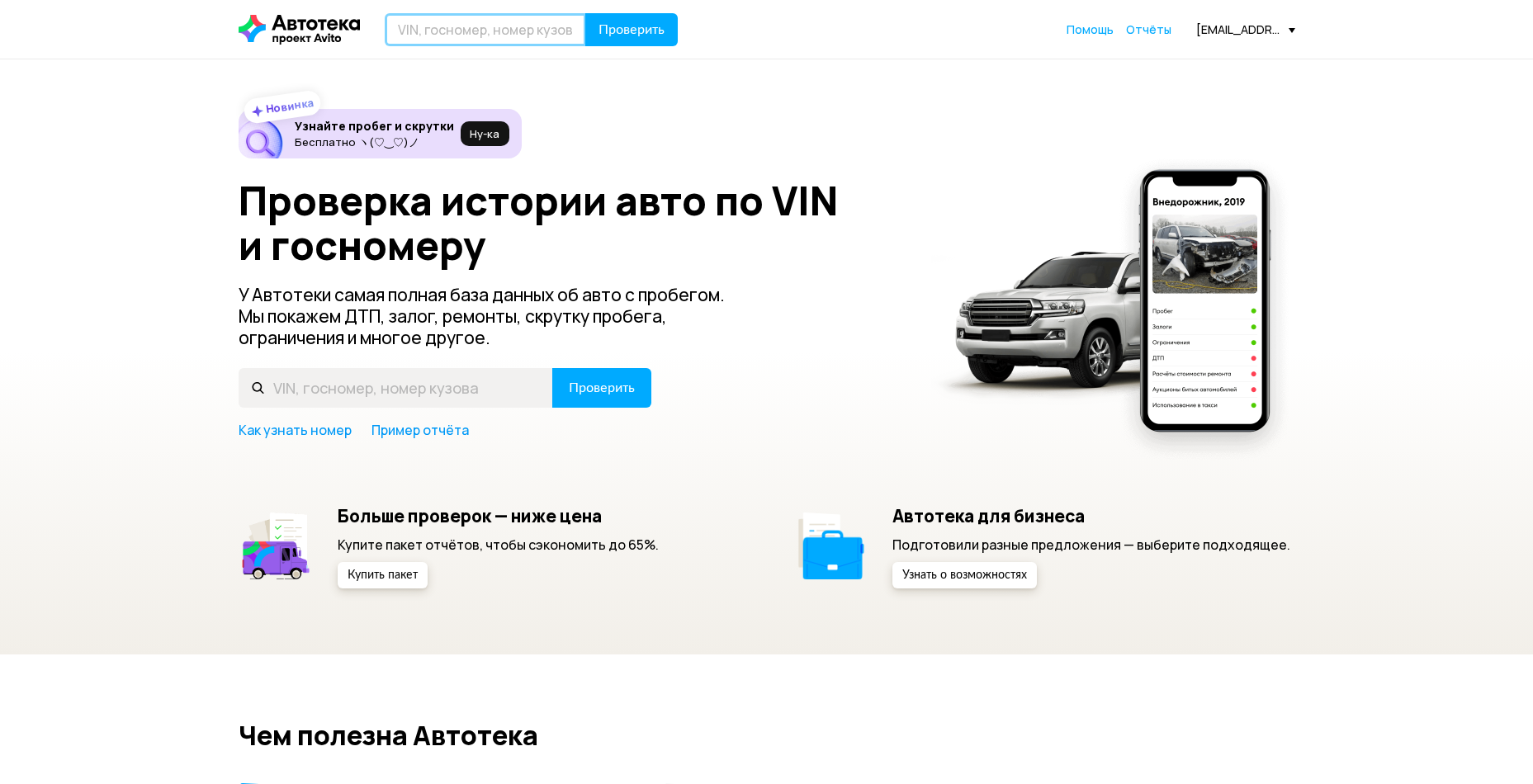
click at [481, 31] on input "text" at bounding box center [486, 29] width 202 height 33
type input "Т469НА18"
click at [661, 32] on span "Проверить" at bounding box center [632, 29] width 66 height 13
click at [480, 31] on input "text" at bounding box center [486, 29] width 202 height 33
type input "Т469НА116"
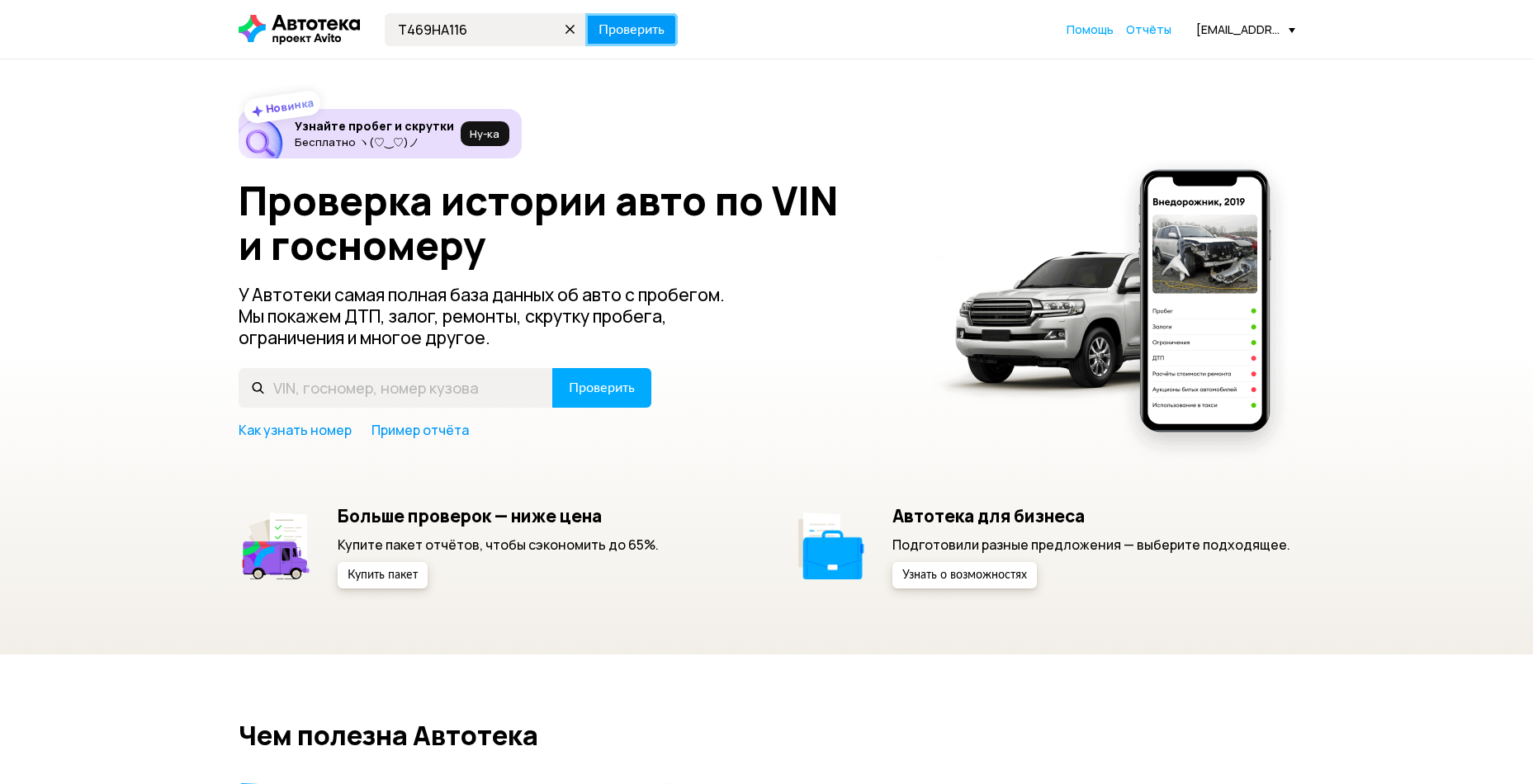
drag, startPoint x: 630, startPoint y: 33, endPoint x: 614, endPoint y: 41, distance: 17.9
click at [627, 31] on span "Проверить" at bounding box center [632, 29] width 66 height 13
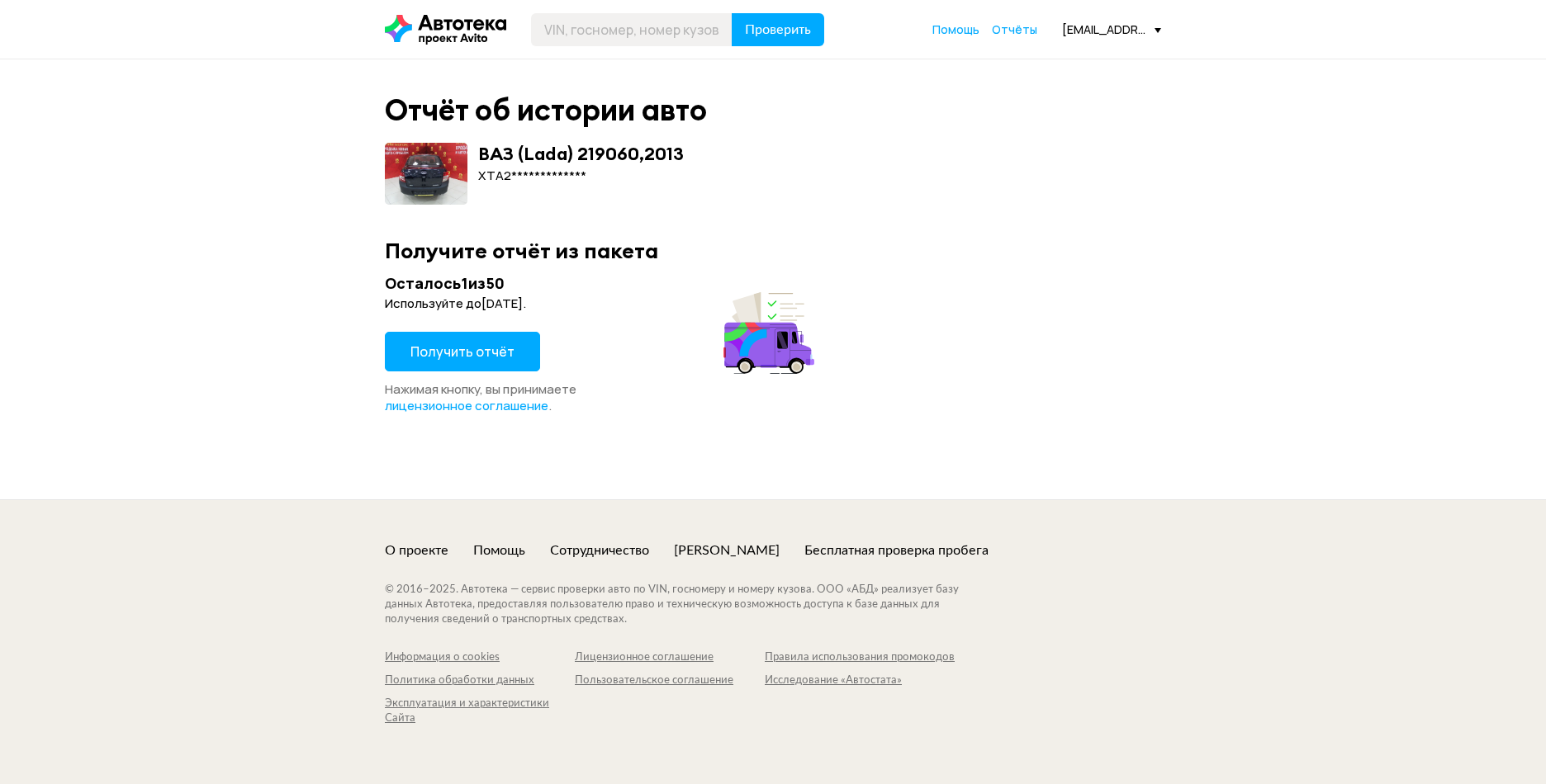
click at [520, 340] on button "Получить отчёт" at bounding box center [463, 351] width 155 height 40
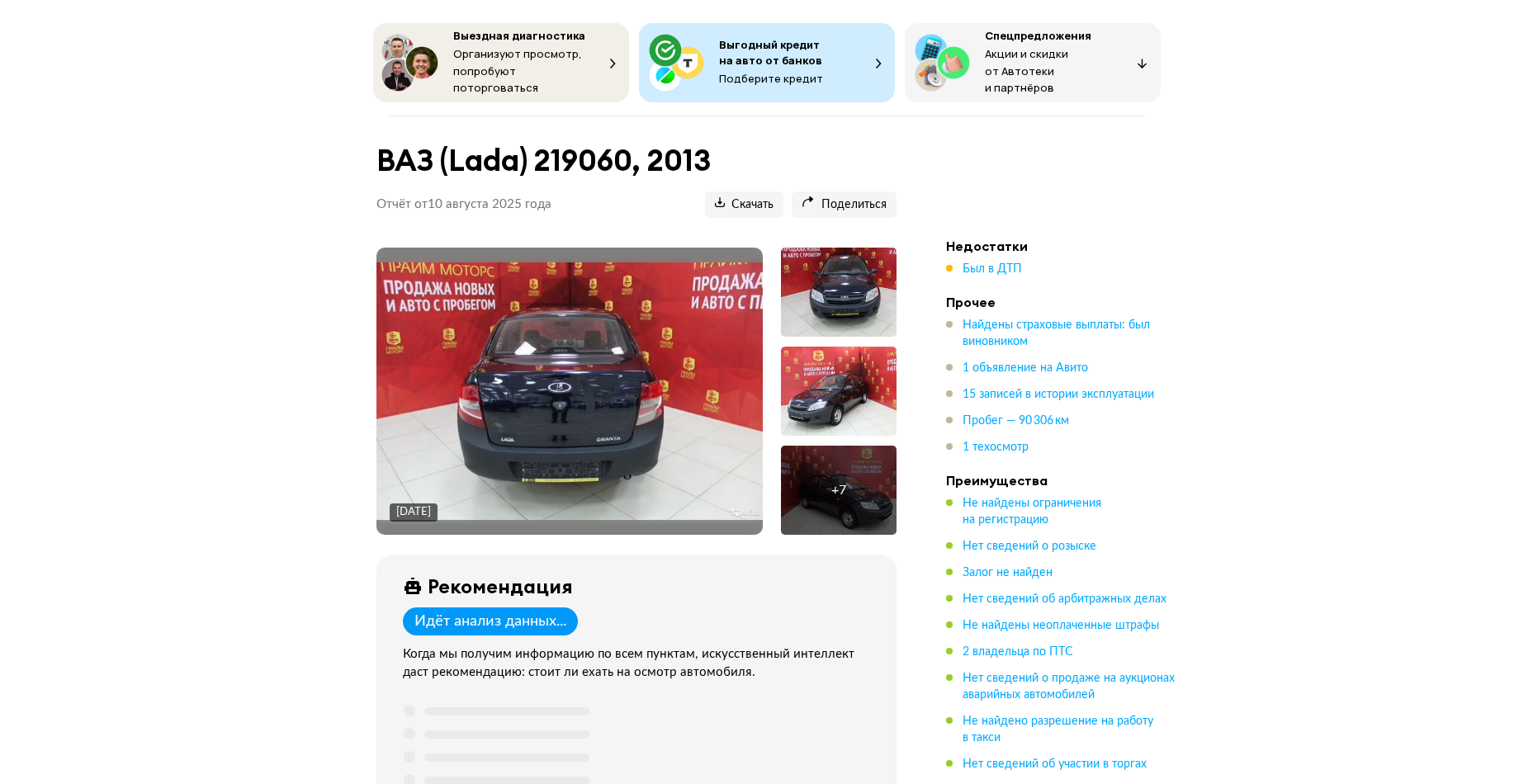
scroll to position [165, 0]
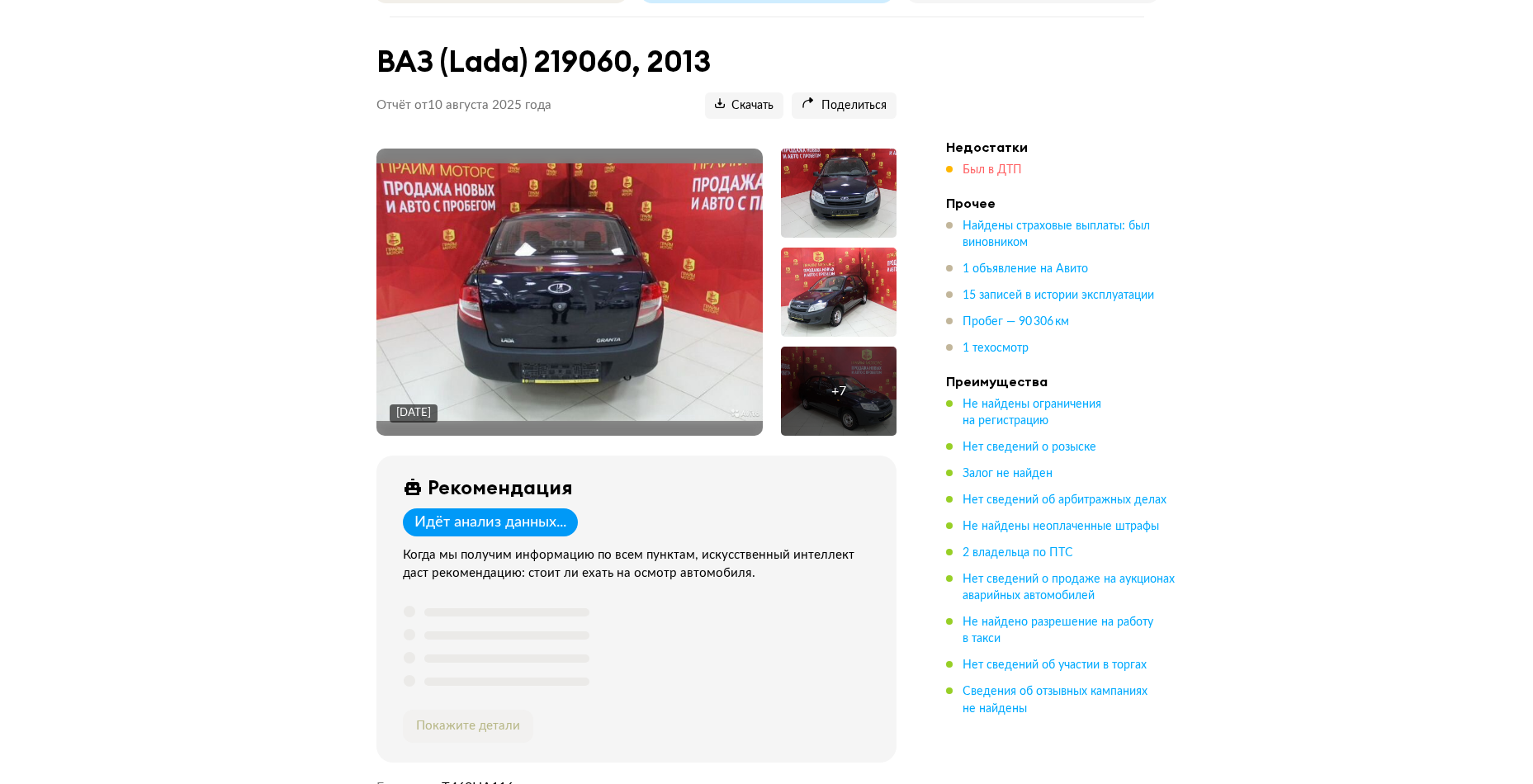
click at [973, 164] on span "Был в ДТП" at bounding box center [992, 170] width 60 height 12
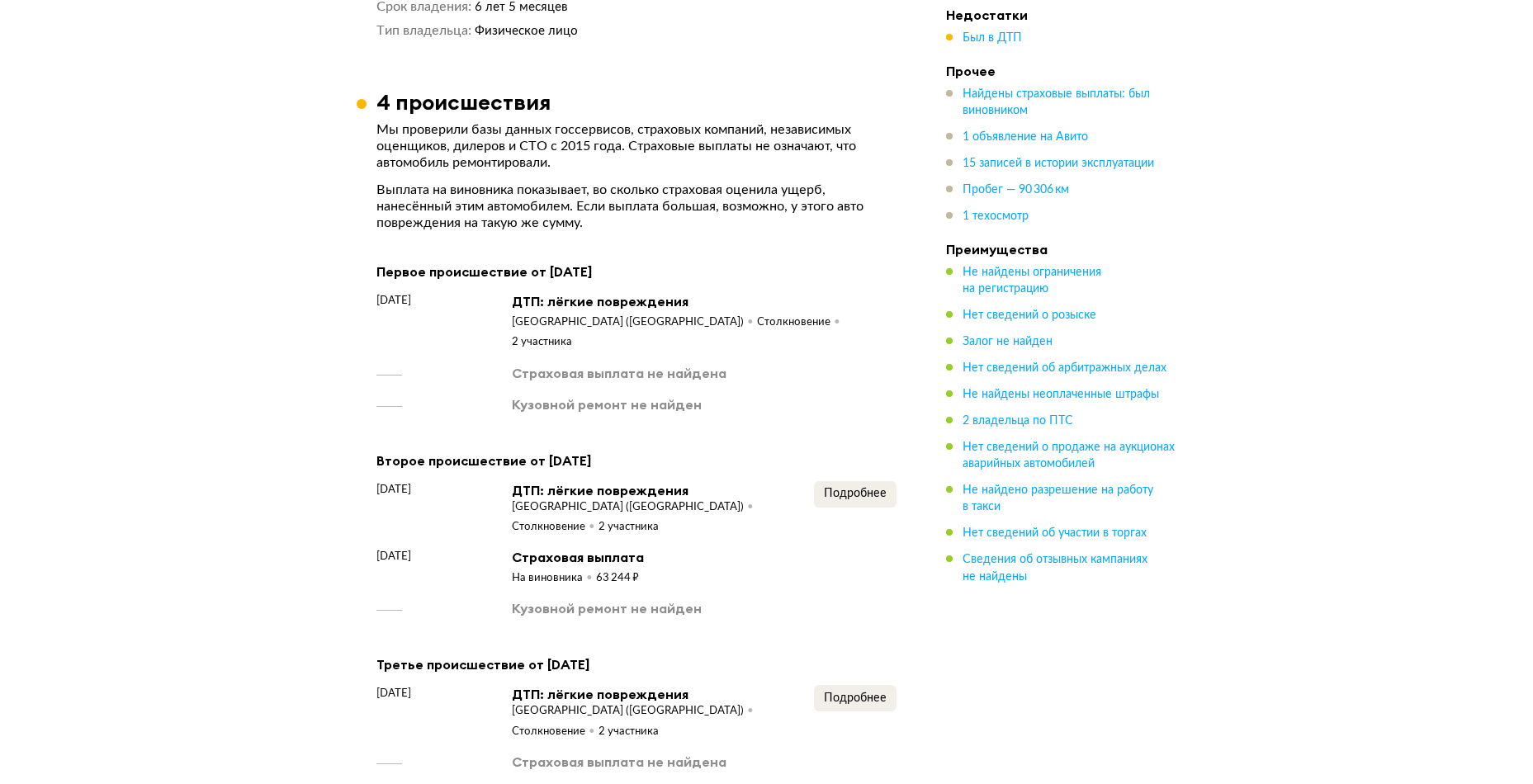
scroll to position [2264, 0]
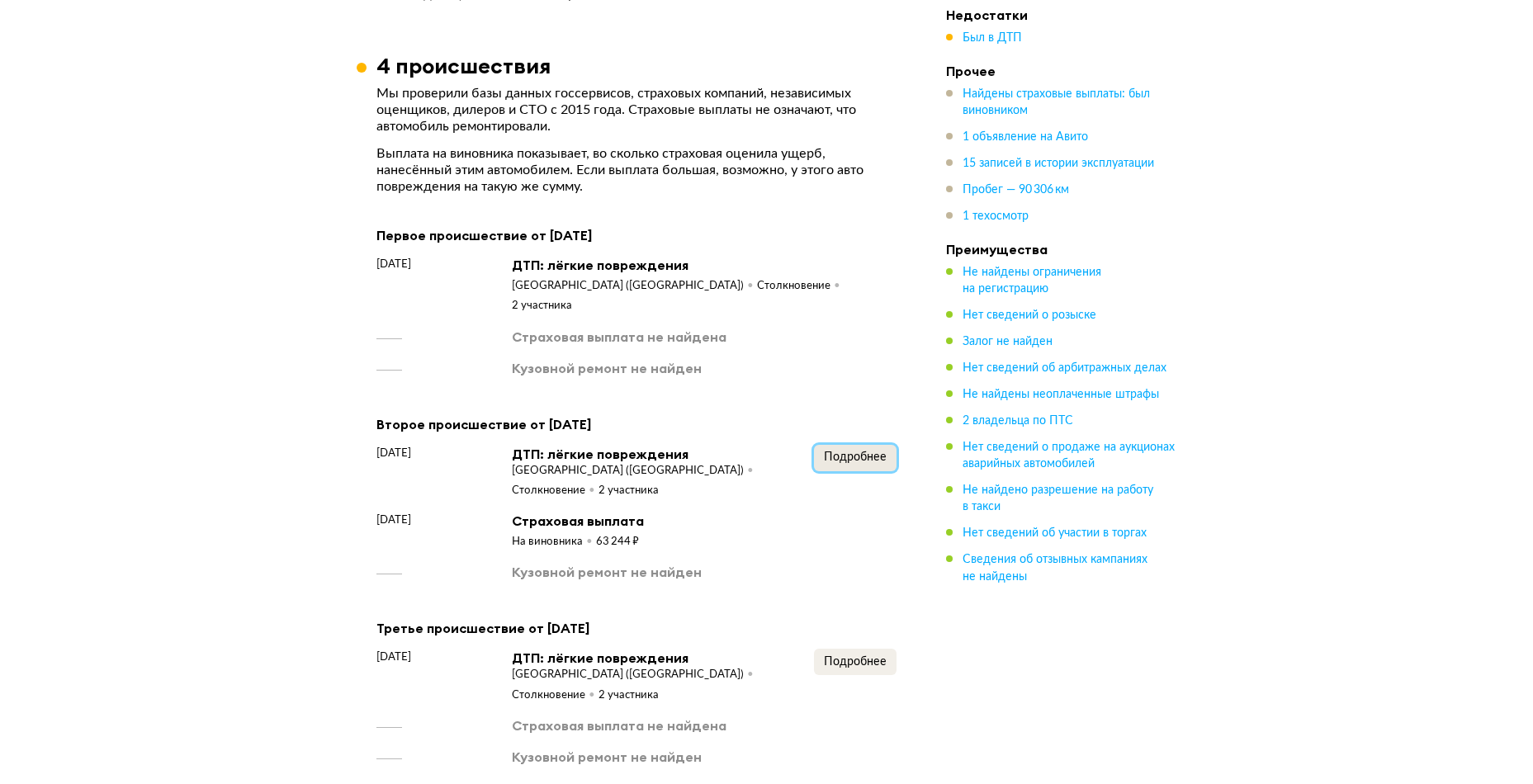
click at [872, 445] on button "Подробнее" at bounding box center [856, 458] width 83 height 27
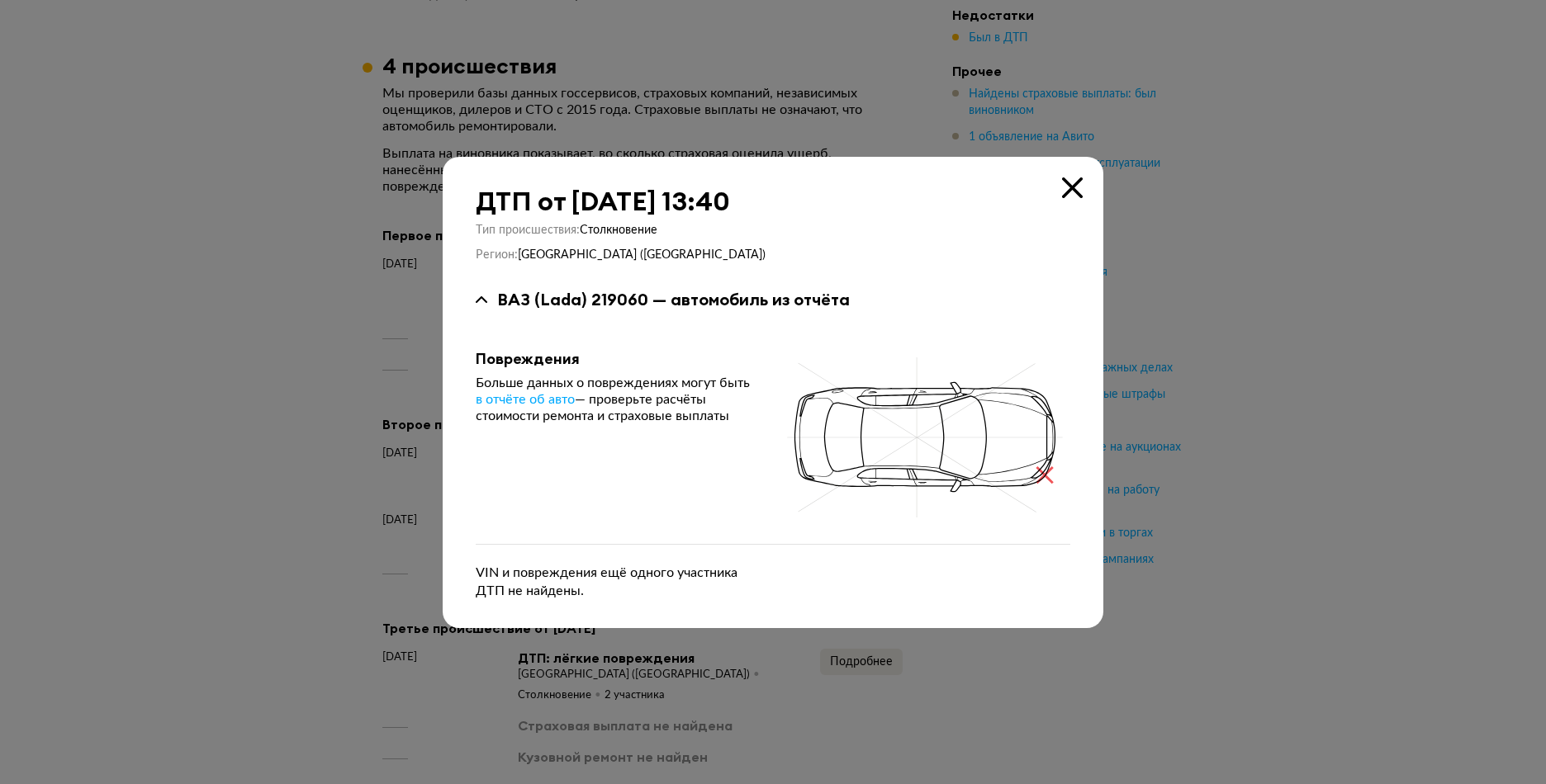
click at [1067, 187] on icon at bounding box center [1072, 188] width 20 height 20
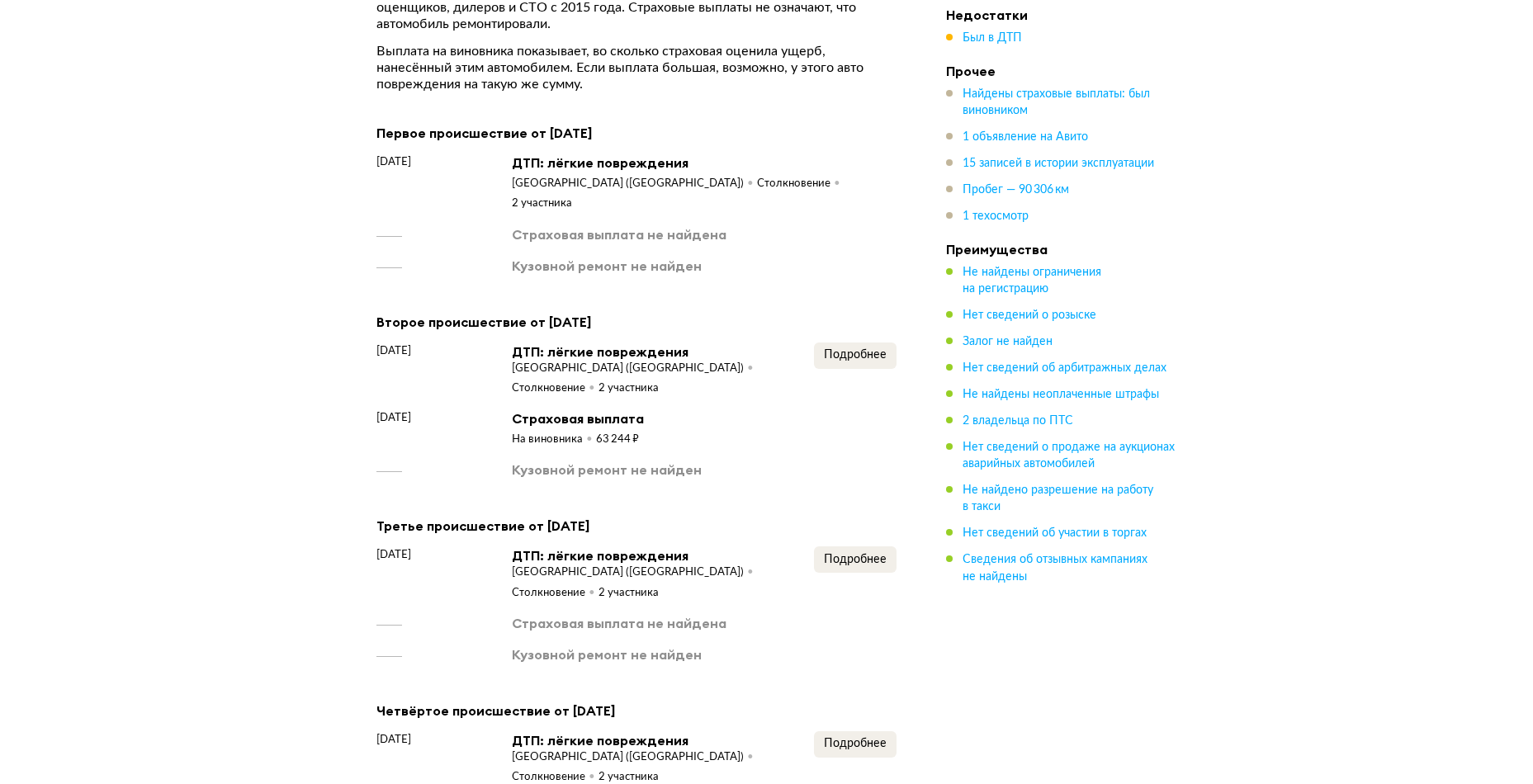
scroll to position [2512, 0]
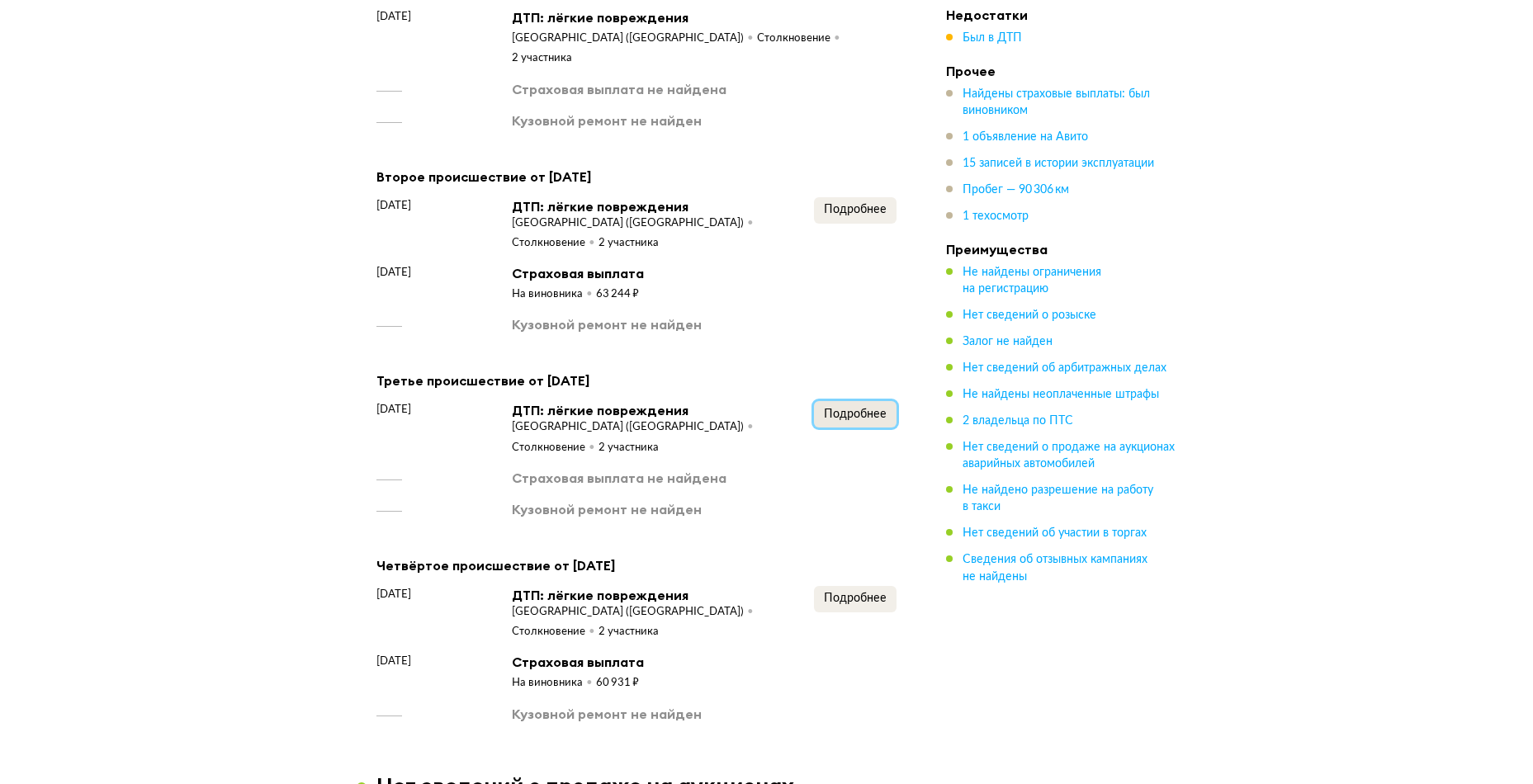
click at [884, 409] on span "Подробнее" at bounding box center [855, 415] width 63 height 12
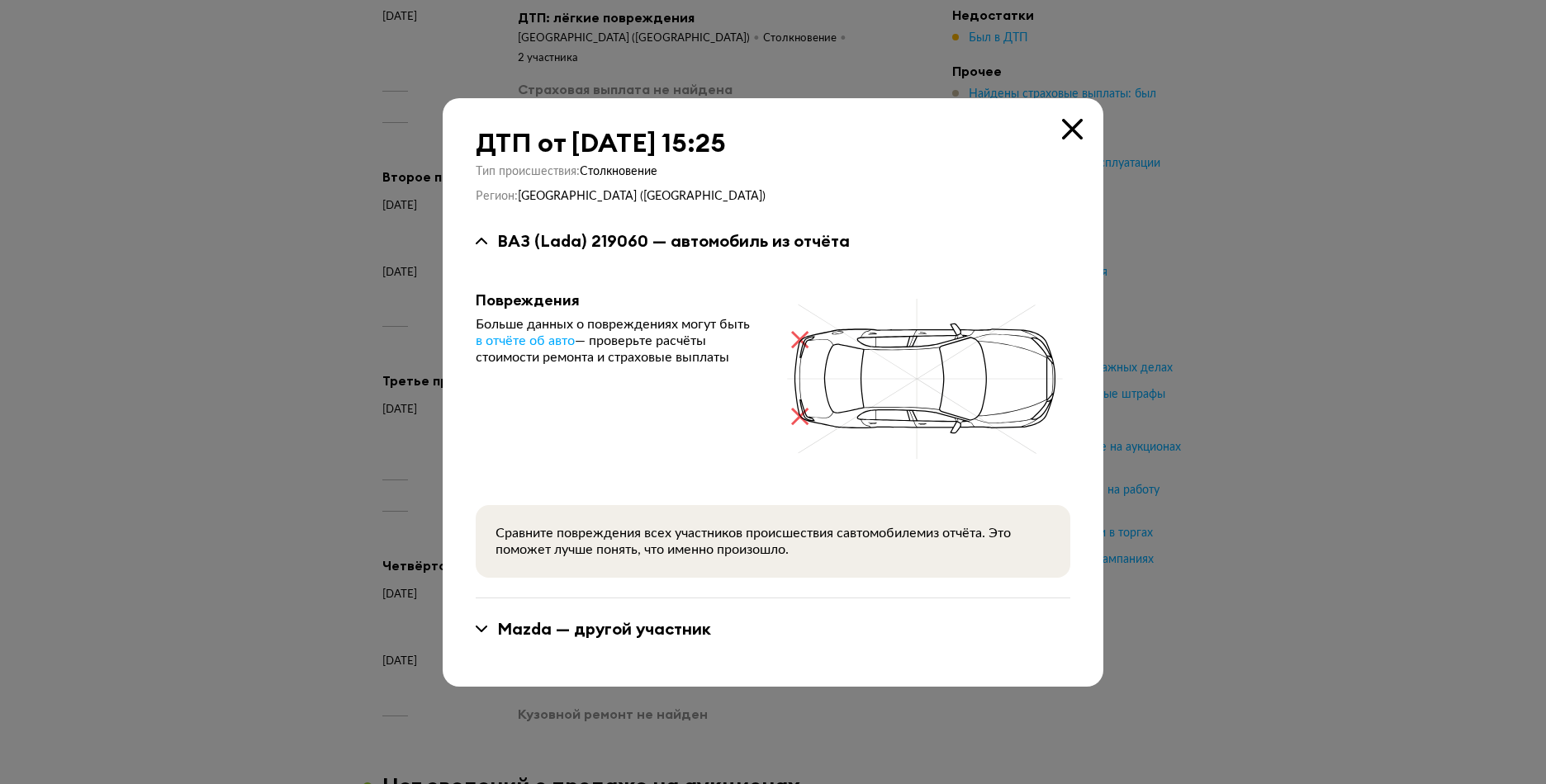
drag, startPoint x: 1061, startPoint y: 131, endPoint x: 1032, endPoint y: 166, distance: 45.5
click at [1062, 131] on icon at bounding box center [1072, 129] width 20 height 20
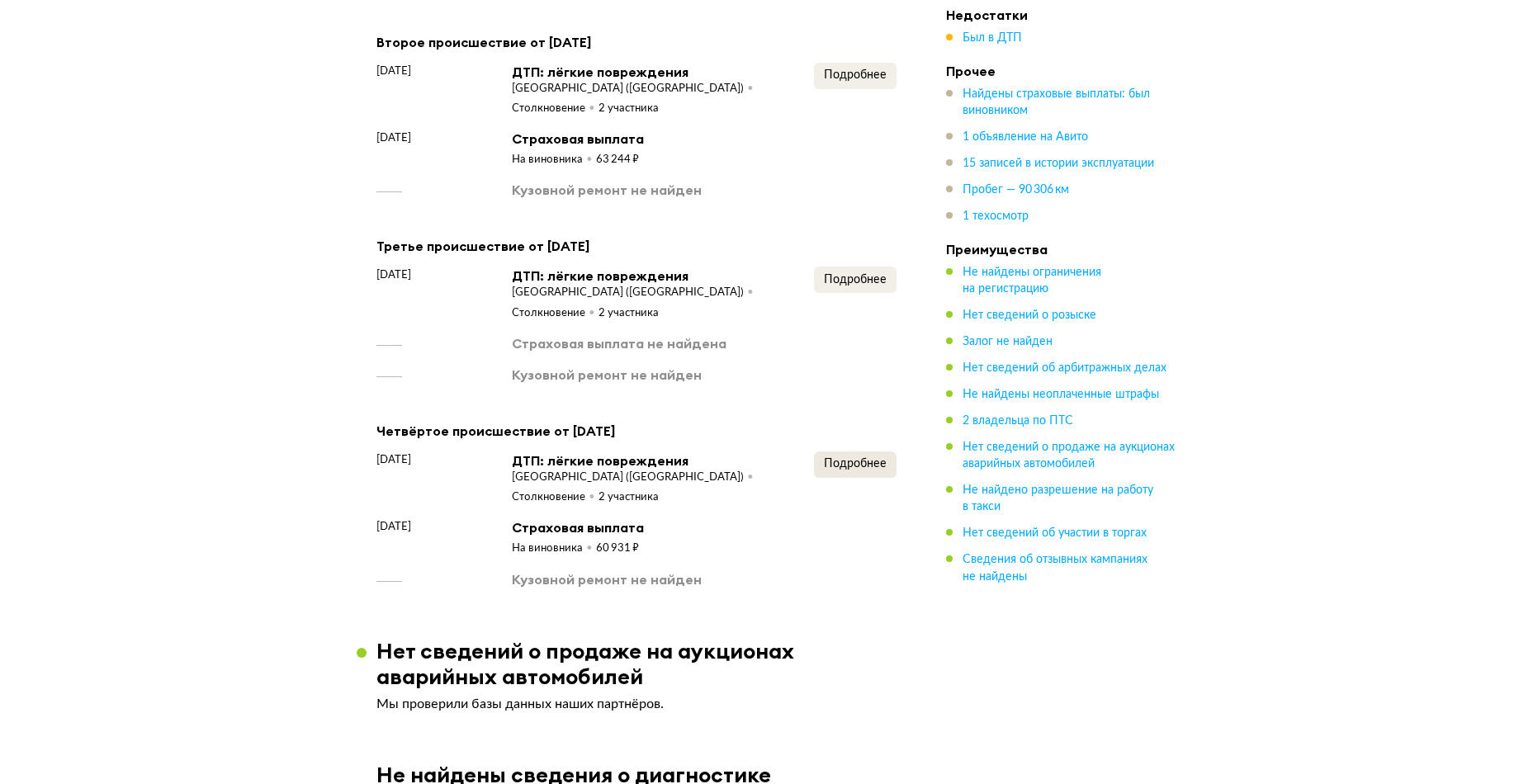
scroll to position [2677, 0]
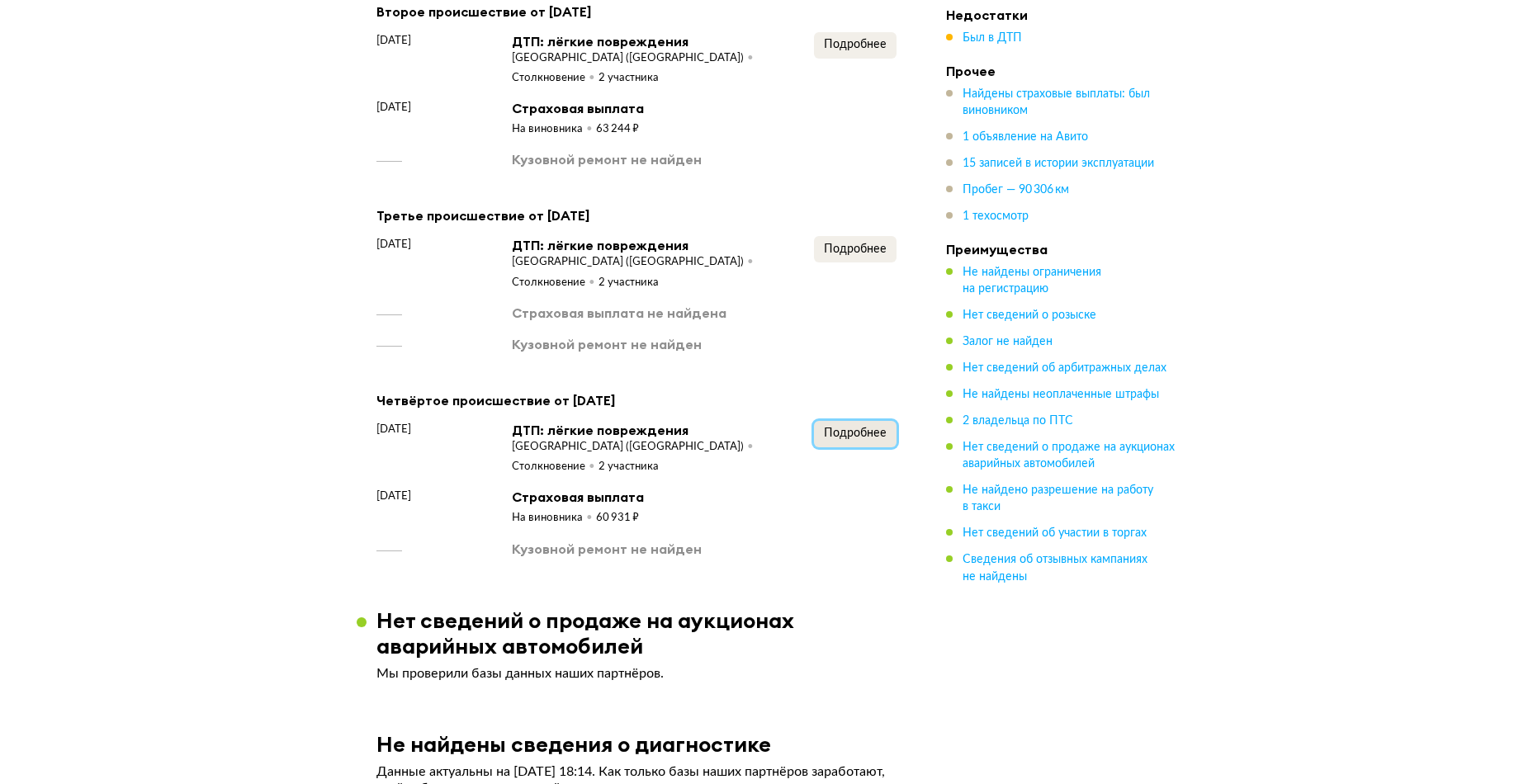
click at [866, 427] on span "Подробнее" at bounding box center [855, 433] width 63 height 12
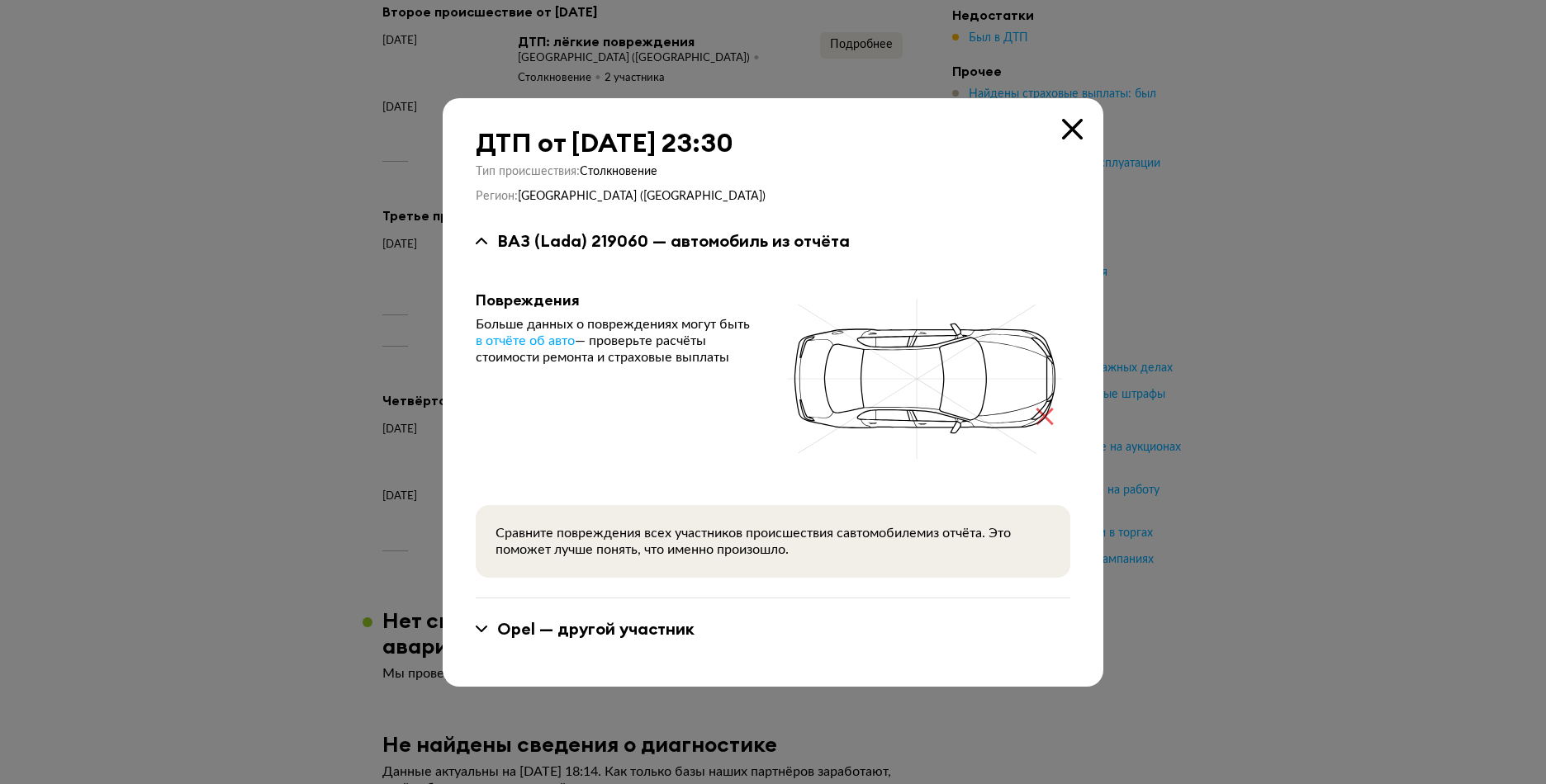
click at [1070, 136] on icon at bounding box center [1072, 129] width 20 height 20
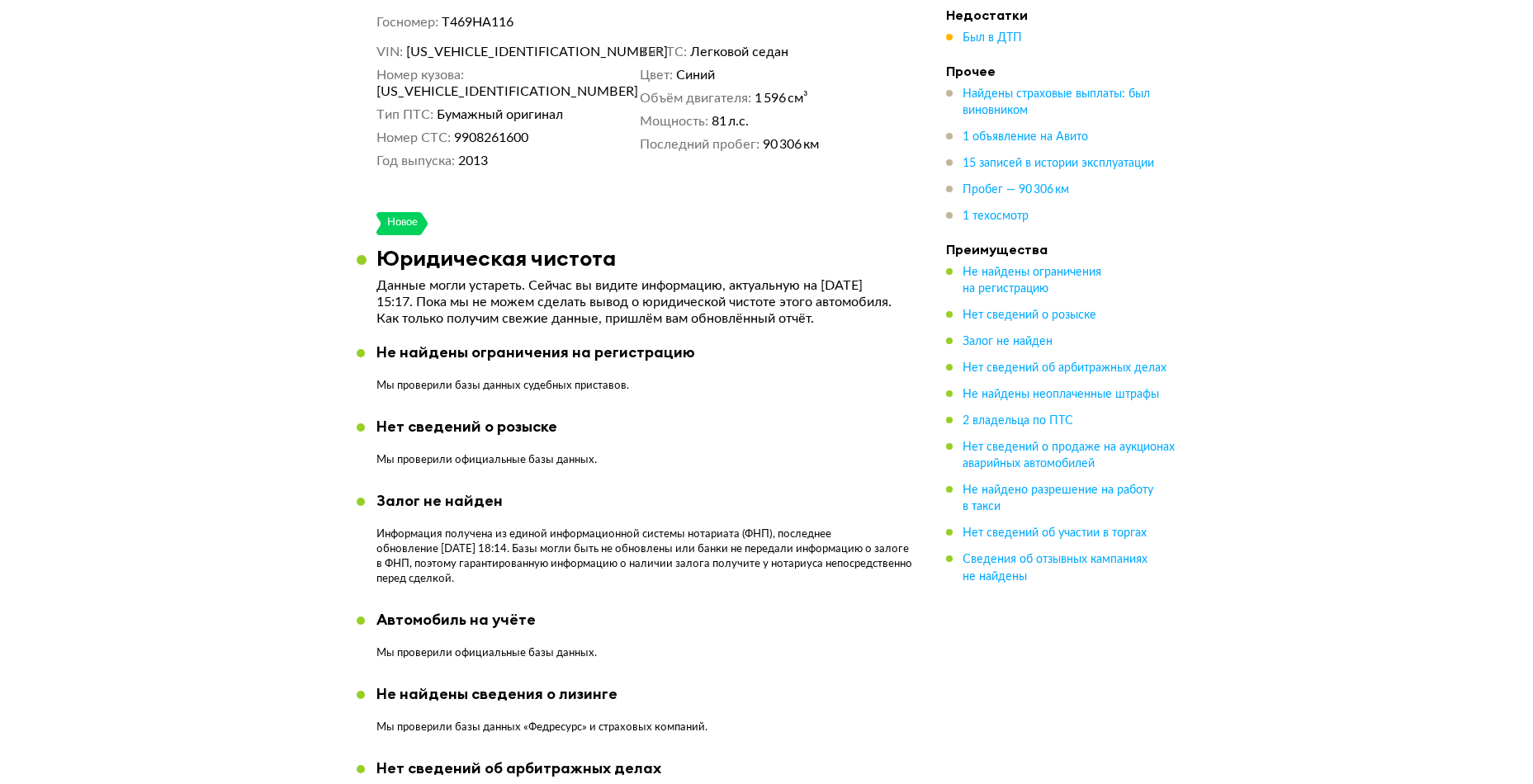
scroll to position [990, 0]
